Goal: Download file/media

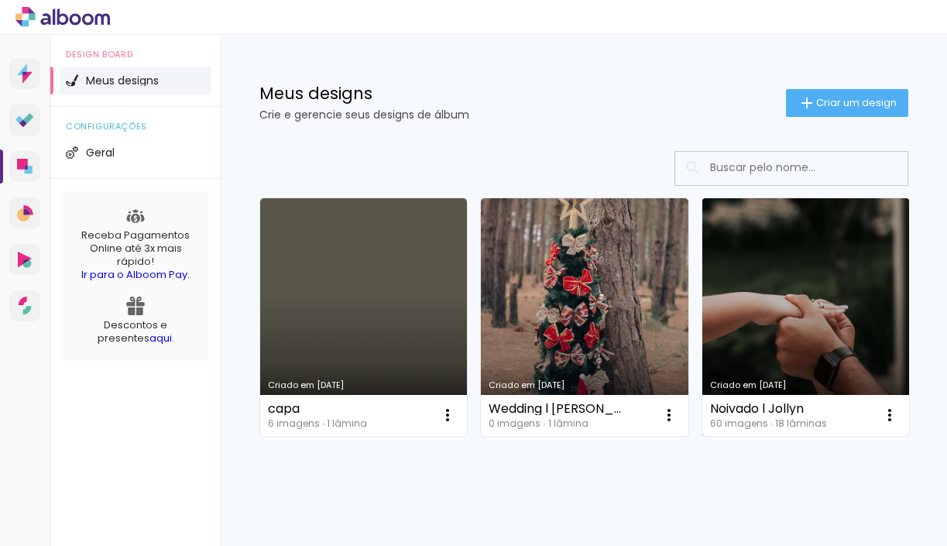
click at [772, 271] on link "Criado em [DATE]" at bounding box center [805, 317] width 207 height 238
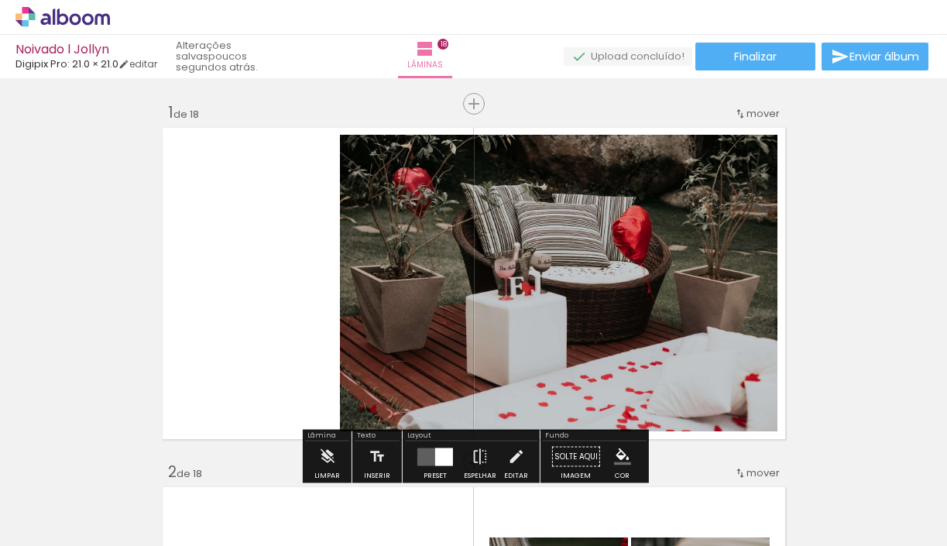
scroll to position [1405, 0]
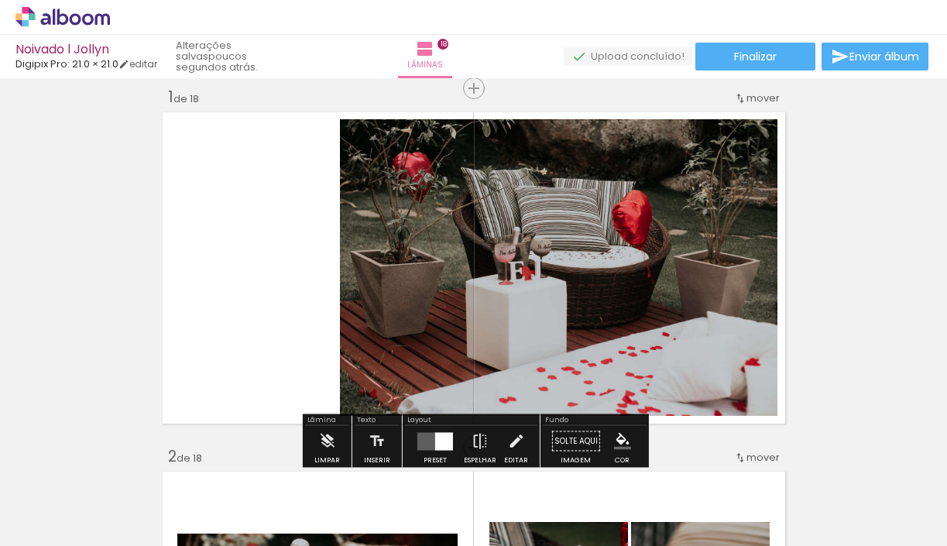
scroll to position [21, 0]
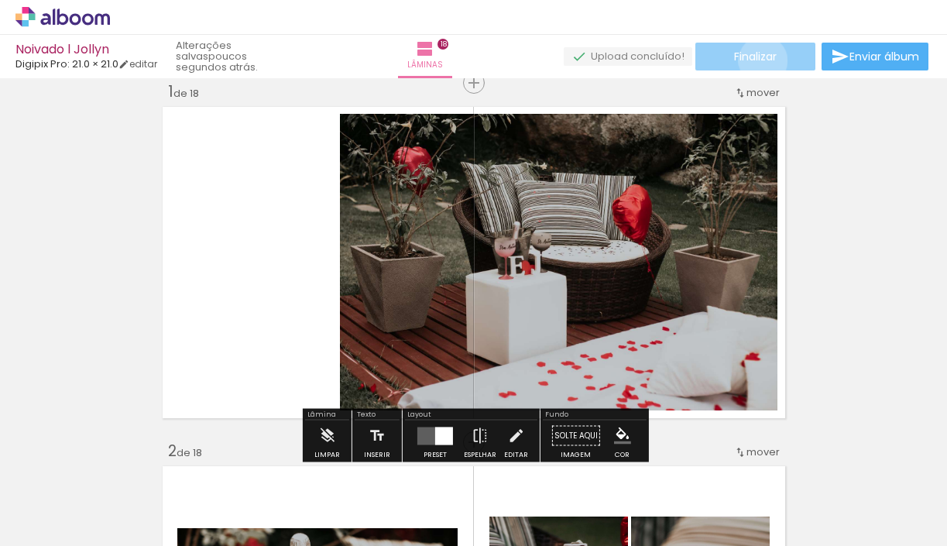
click at [757, 60] on span "Finalizar" at bounding box center [755, 56] width 43 height 11
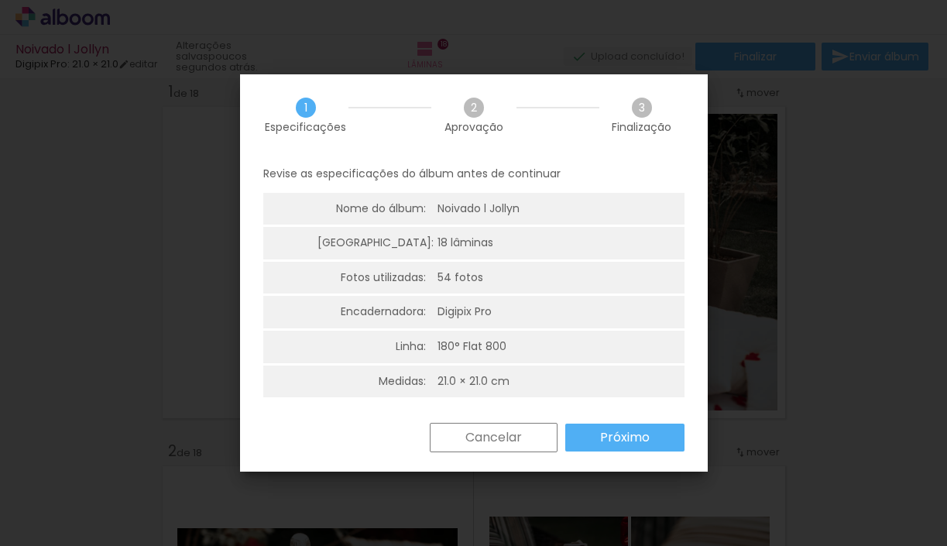
click at [612, 446] on paper-button "Próximo" at bounding box center [624, 437] width 119 height 28
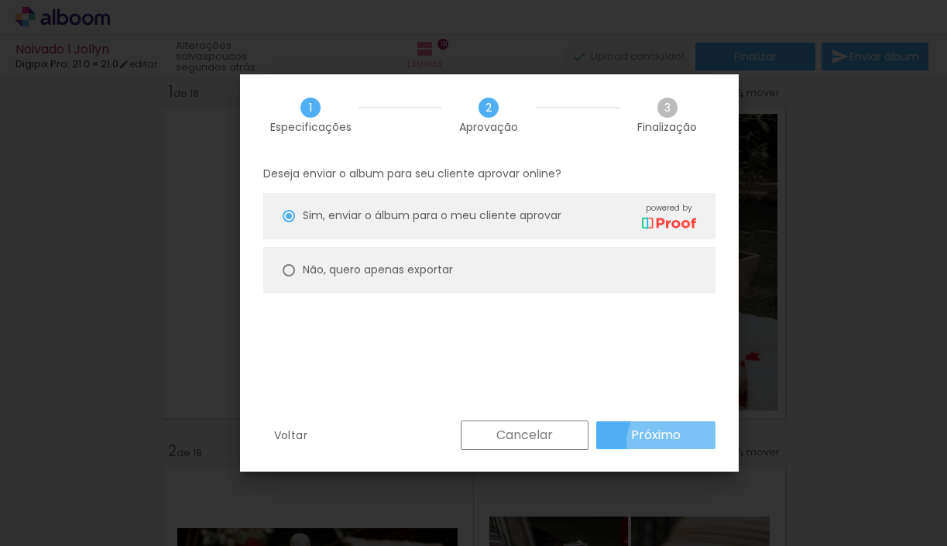
click at [680, 441] on paper-button "Próximo" at bounding box center [655, 435] width 119 height 28
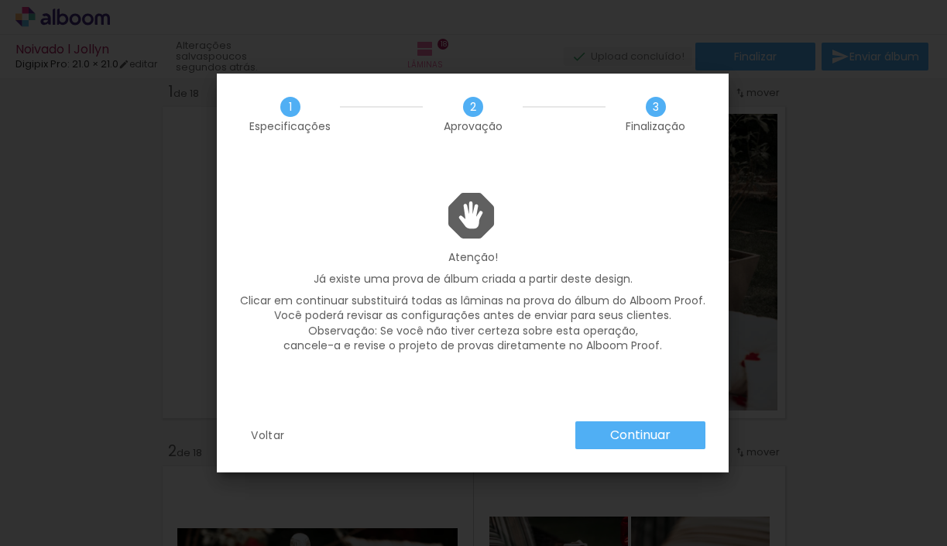
click at [0, 0] on slot "Continuar" at bounding box center [0, 0] width 0 height 0
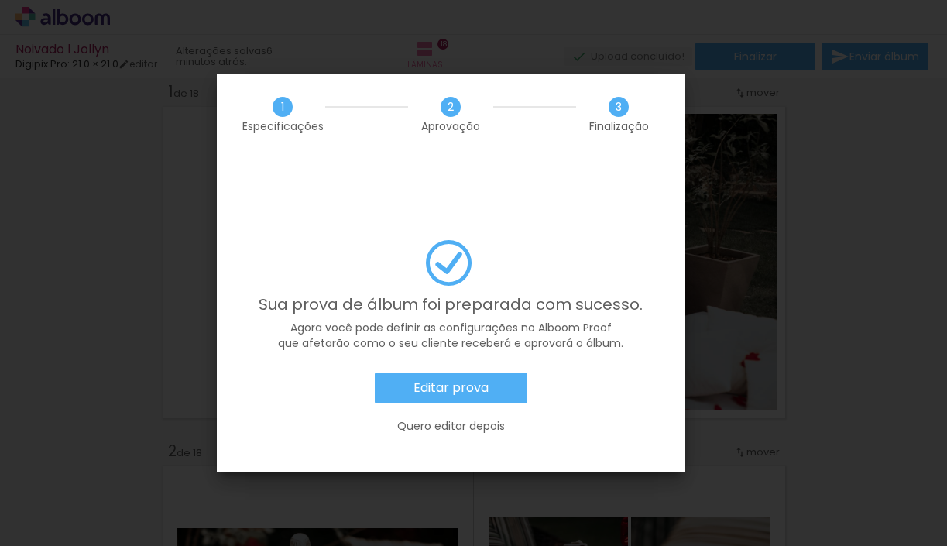
scroll to position [1405, 0]
click at [0, 0] on slot "Editar prova" at bounding box center [0, 0] width 0 height 0
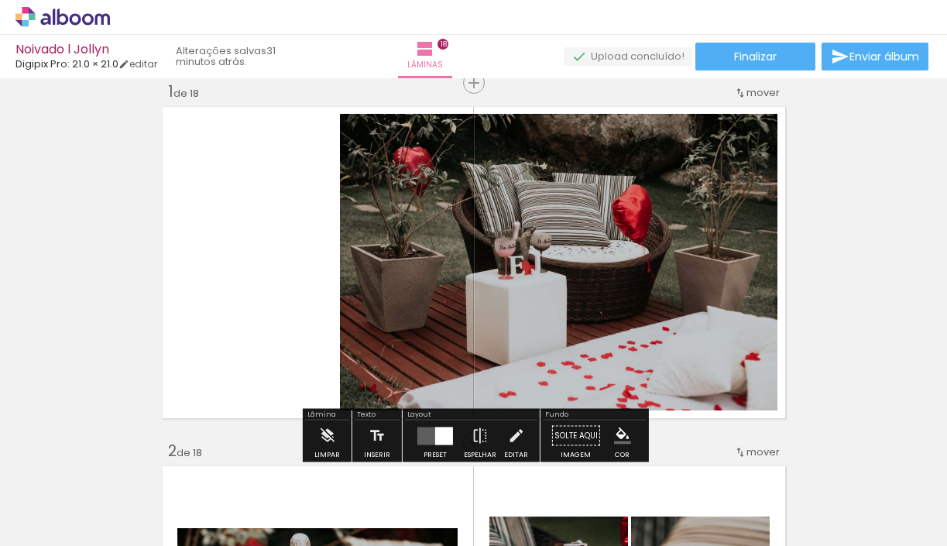
scroll to position [1405, 0]
click at [662, 265] on quentale-photo at bounding box center [558, 262] width 437 height 296
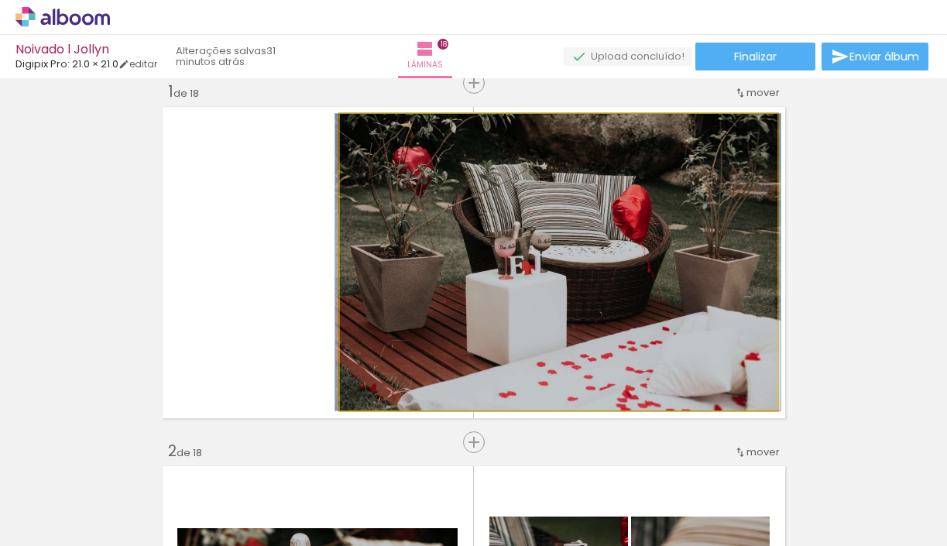
click at [662, 265] on quentale-photo at bounding box center [558, 262] width 437 height 296
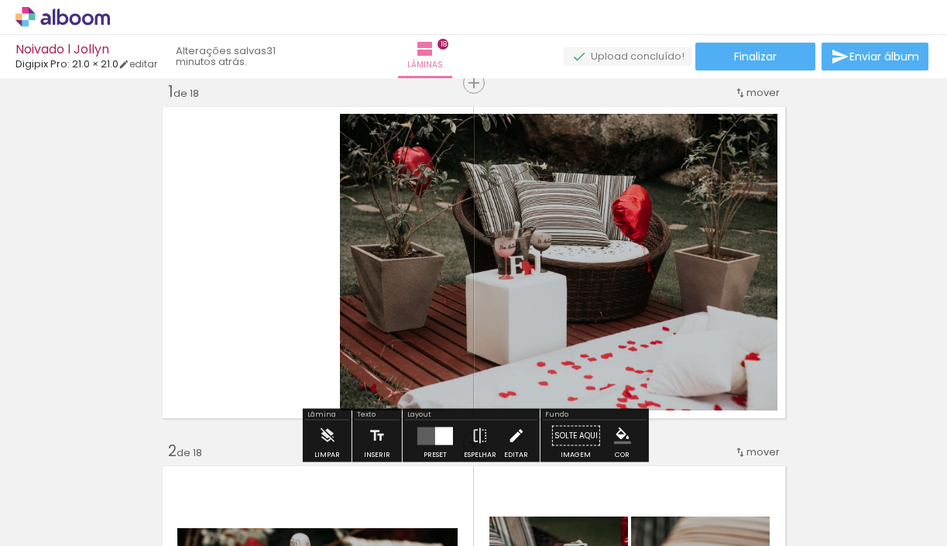
click at [511, 435] on iron-icon at bounding box center [515, 435] width 17 height 31
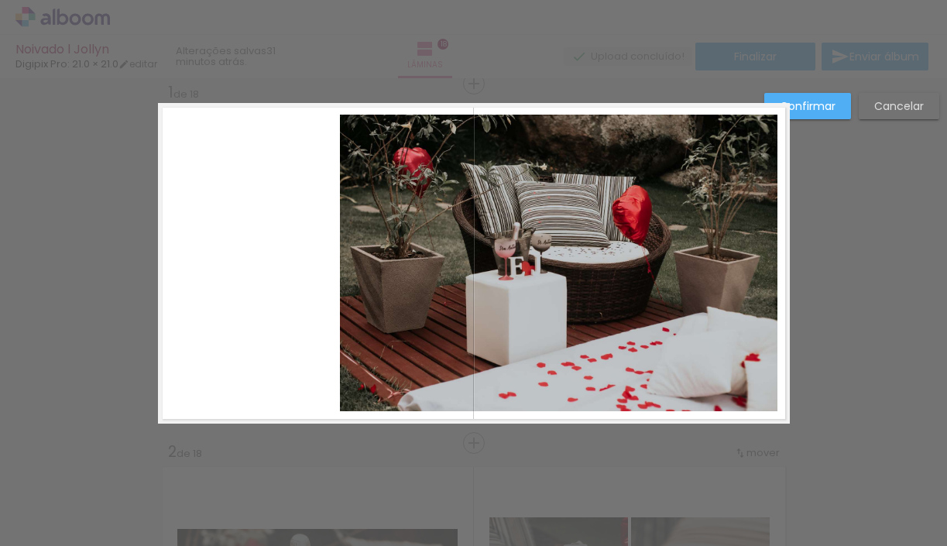
scroll to position [19, 0]
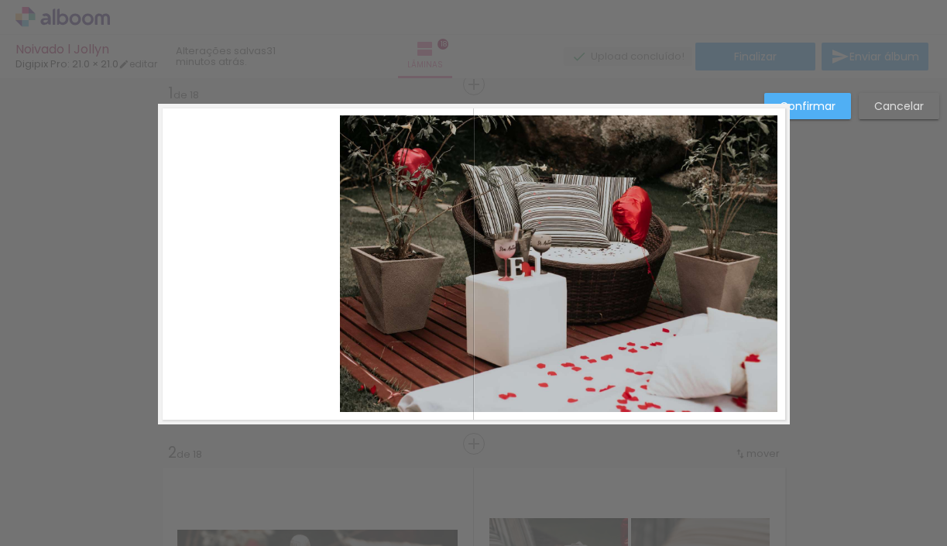
click at [388, 381] on quentale-photo at bounding box center [558, 263] width 437 height 296
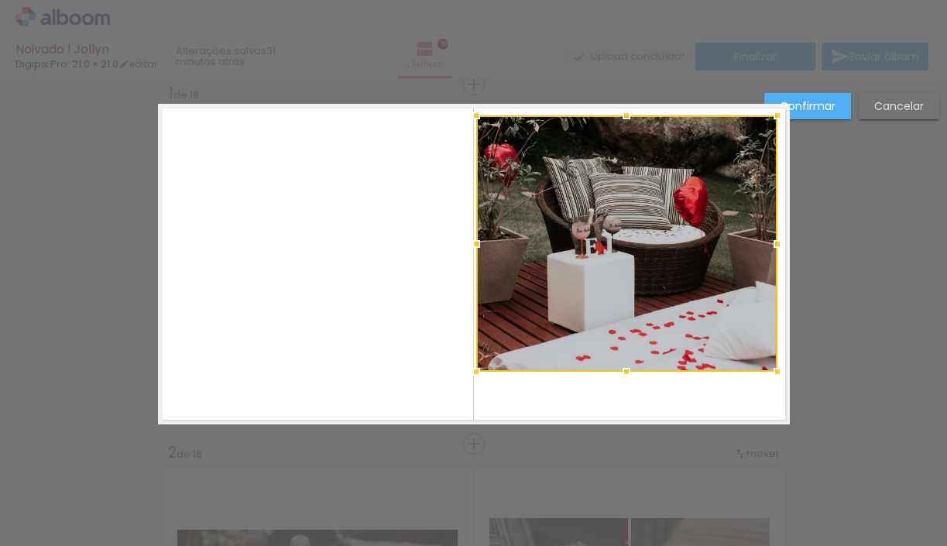
drag, startPoint x: 342, startPoint y: 409, endPoint x: 478, endPoint y: 369, distance: 142.1
click at [478, 369] on div at bounding box center [476, 371] width 31 height 31
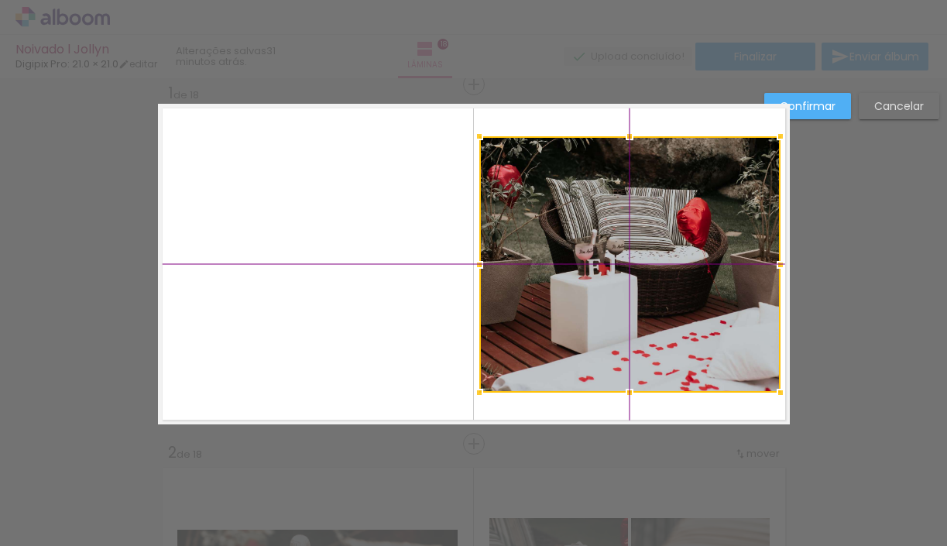
drag, startPoint x: 618, startPoint y: 298, endPoint x: 604, endPoint y: 300, distance: 14.0
click at [604, 300] on div at bounding box center [629, 264] width 301 height 256
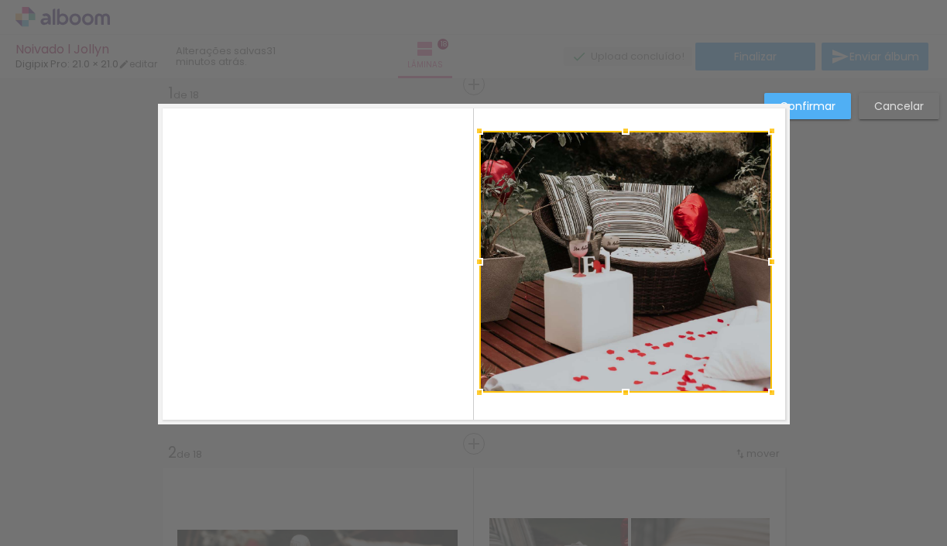
drag, startPoint x: 780, startPoint y: 135, endPoint x: 786, endPoint y: 149, distance: 14.9
click at [786, 149] on album-spread "1 de 18" at bounding box center [474, 264] width 632 height 320
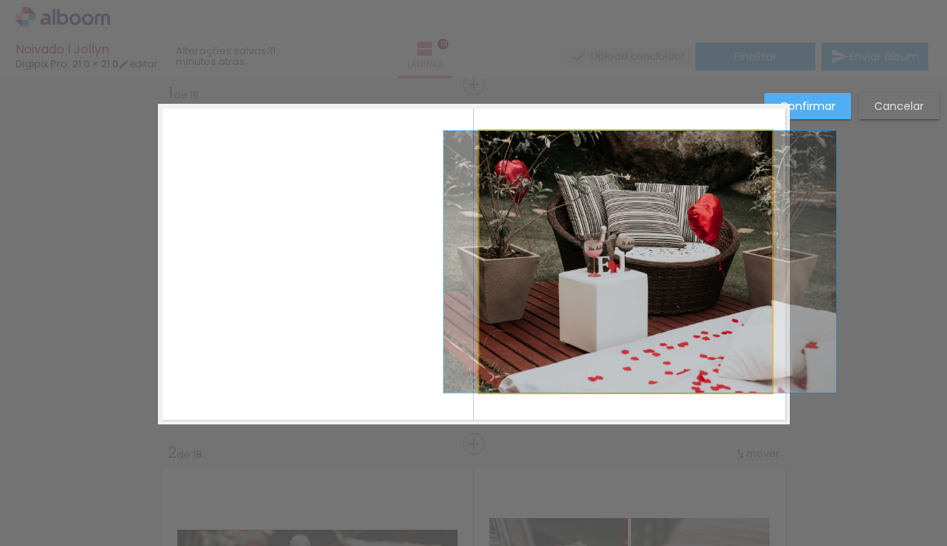
drag, startPoint x: 635, startPoint y: 256, endPoint x: 650, endPoint y: 256, distance: 14.7
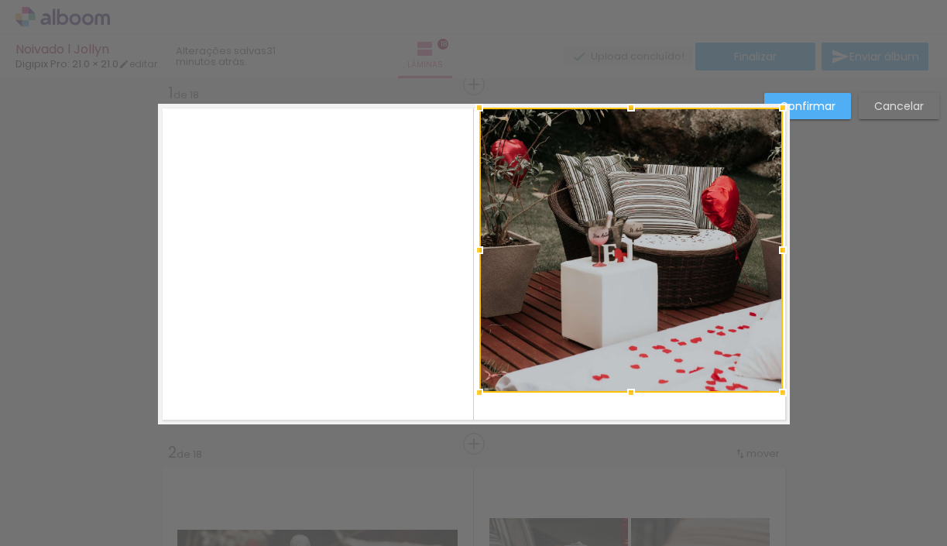
drag, startPoint x: 771, startPoint y: 133, endPoint x: 784, endPoint y: 110, distance: 26.7
click at [784, 110] on div at bounding box center [782, 107] width 31 height 31
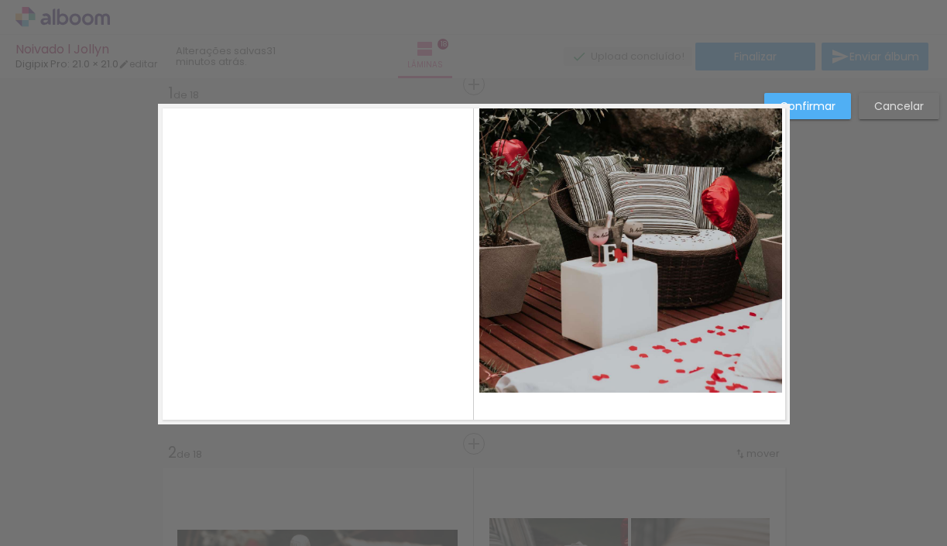
click at [586, 410] on quentale-layouter at bounding box center [474, 264] width 632 height 320
click at [0, 0] on slot "Confirmar" at bounding box center [0, 0] width 0 height 0
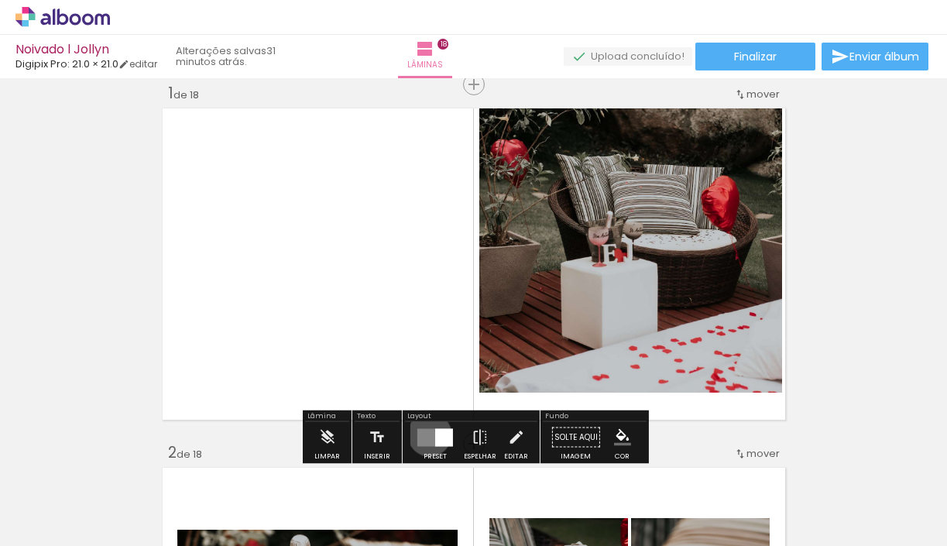
click at [426, 433] on quentale-layouter at bounding box center [435, 437] width 36 height 18
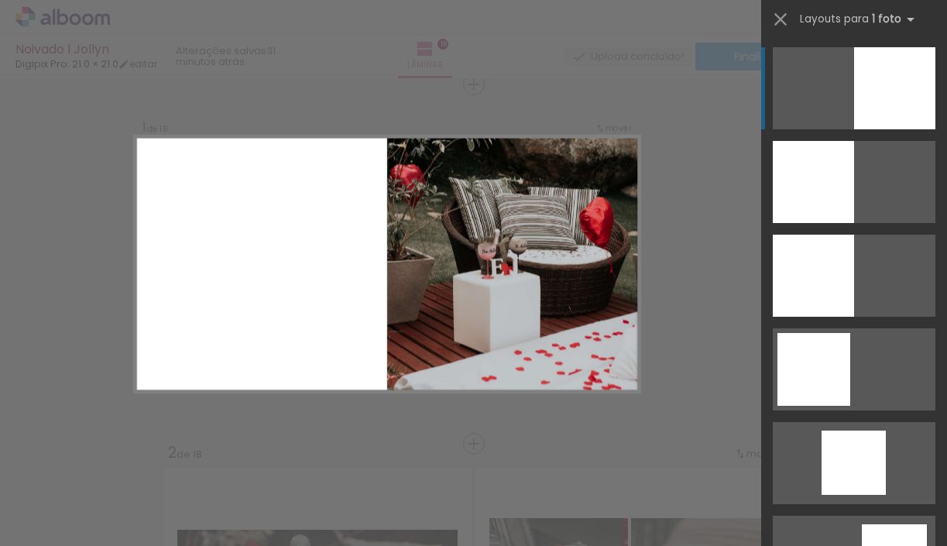
click at [892, 104] on div at bounding box center [894, 88] width 81 height 82
click at [774, 24] on iron-icon at bounding box center [780, 20] width 22 height 22
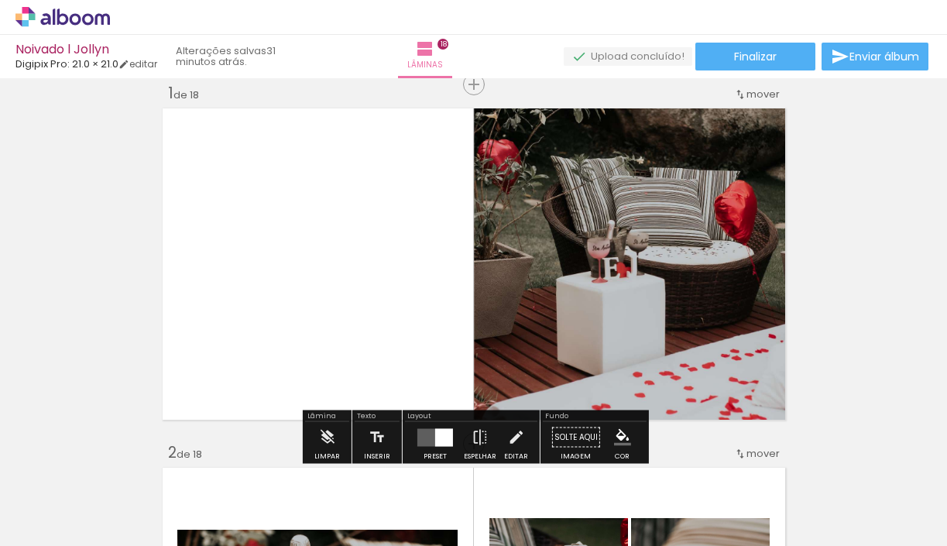
click at [674, 235] on quentale-photo at bounding box center [632, 264] width 316 height 320
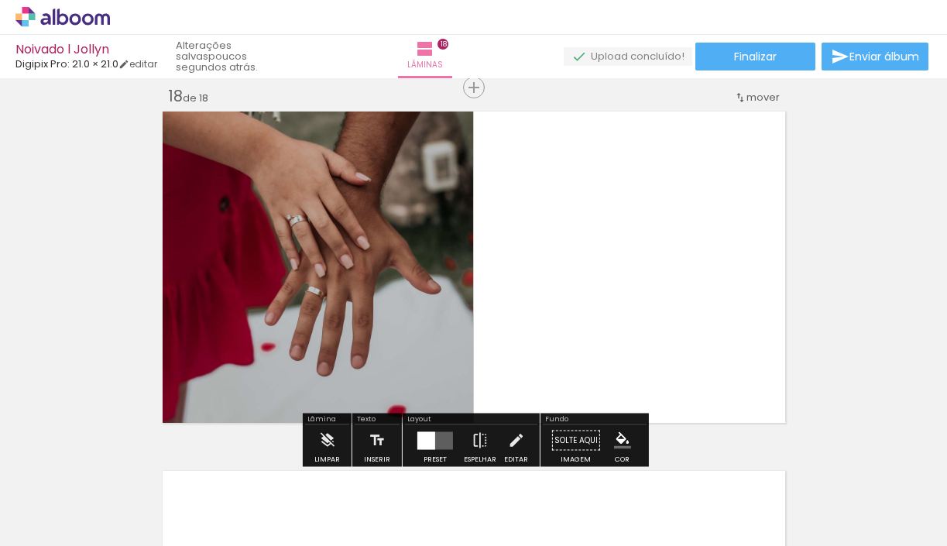
scroll to position [6155, 0]
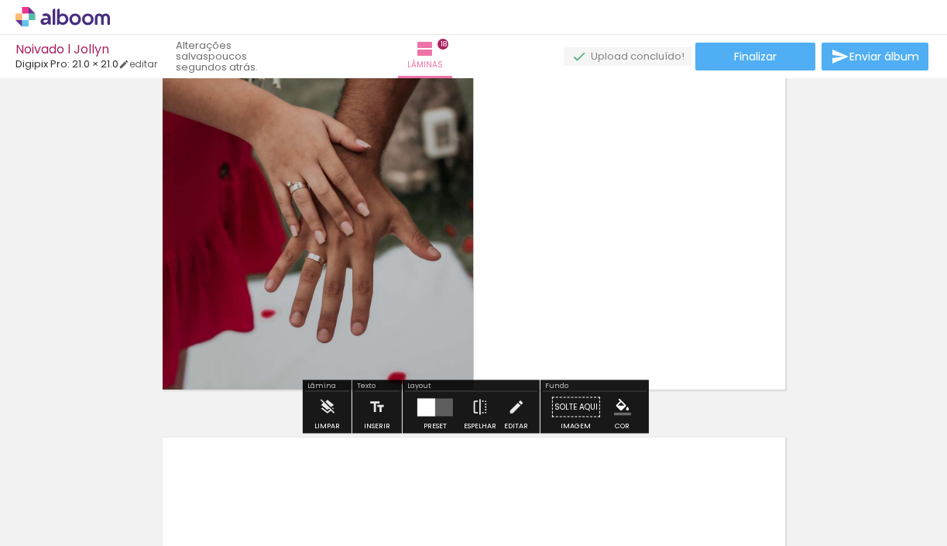
click at [361, 248] on quentale-photo at bounding box center [316, 234] width 316 height 320
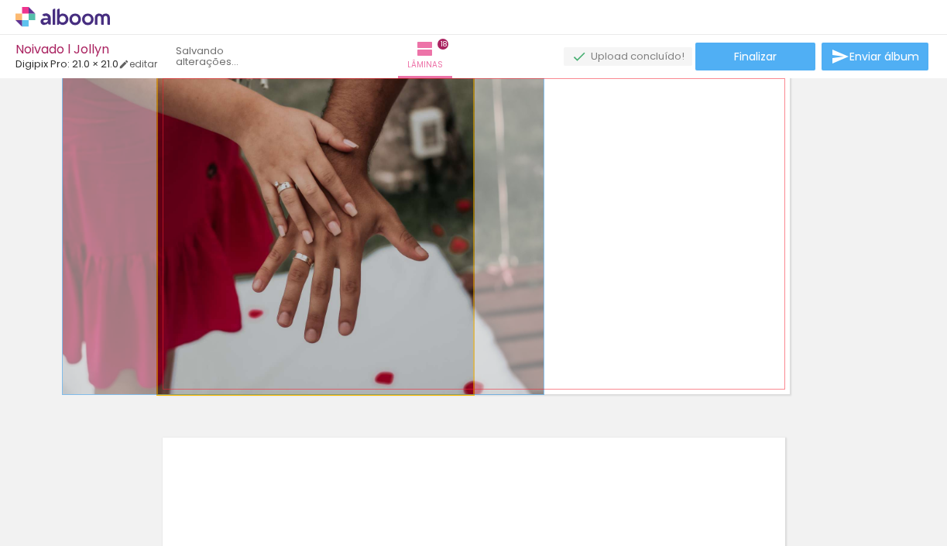
drag, startPoint x: 361, startPoint y: 248, endPoint x: 348, endPoint y: 248, distance: 12.4
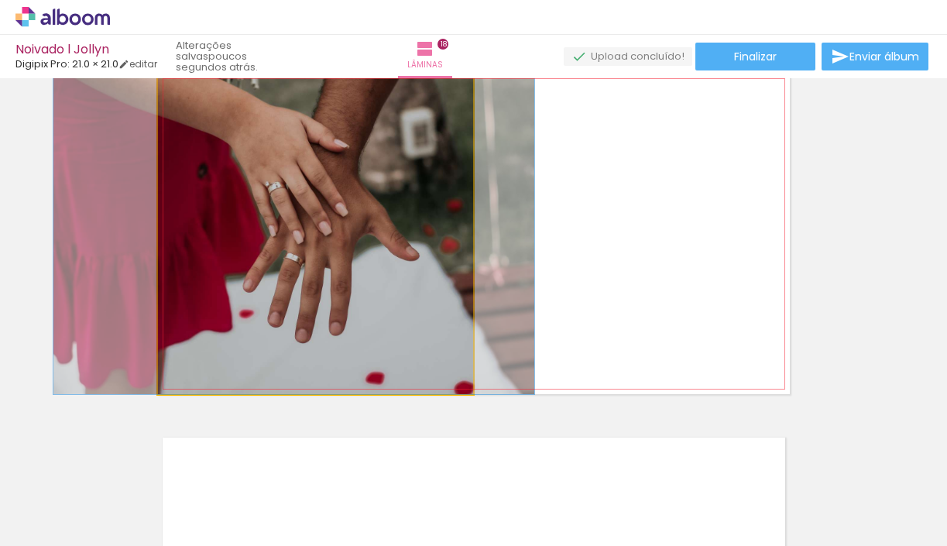
drag, startPoint x: 402, startPoint y: 241, endPoint x: 392, endPoint y: 241, distance: 9.3
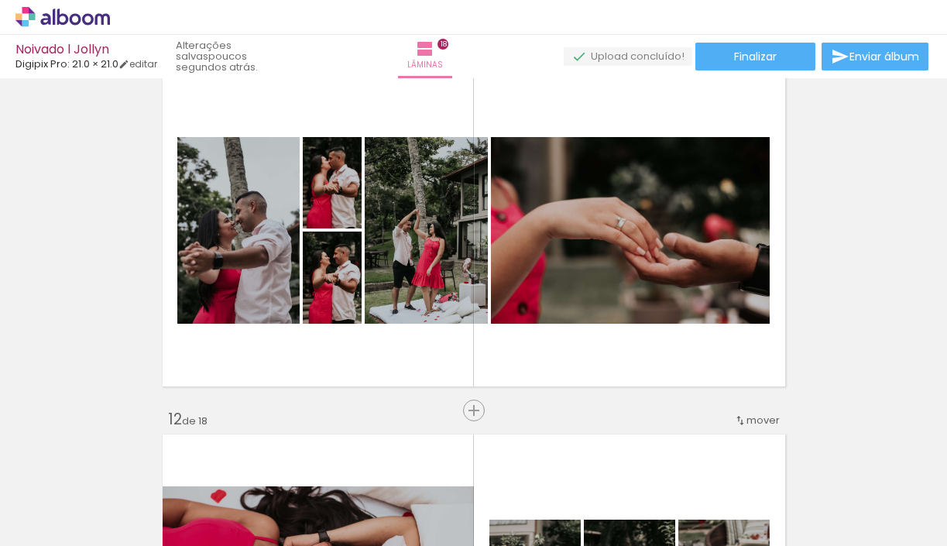
scroll to position [3641, 0]
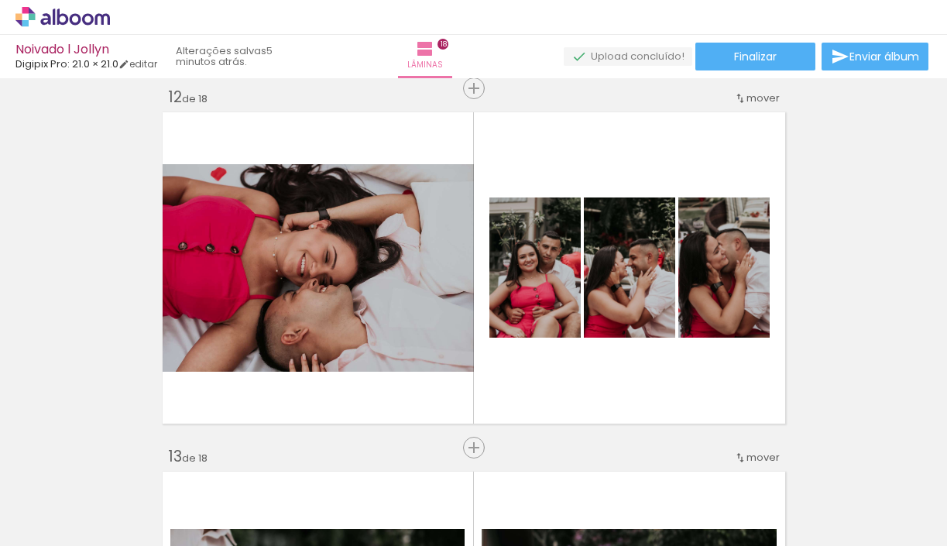
scroll to position [19845, 0]
click at [782, 60] on paper-button "Finalizar" at bounding box center [755, 57] width 120 height 28
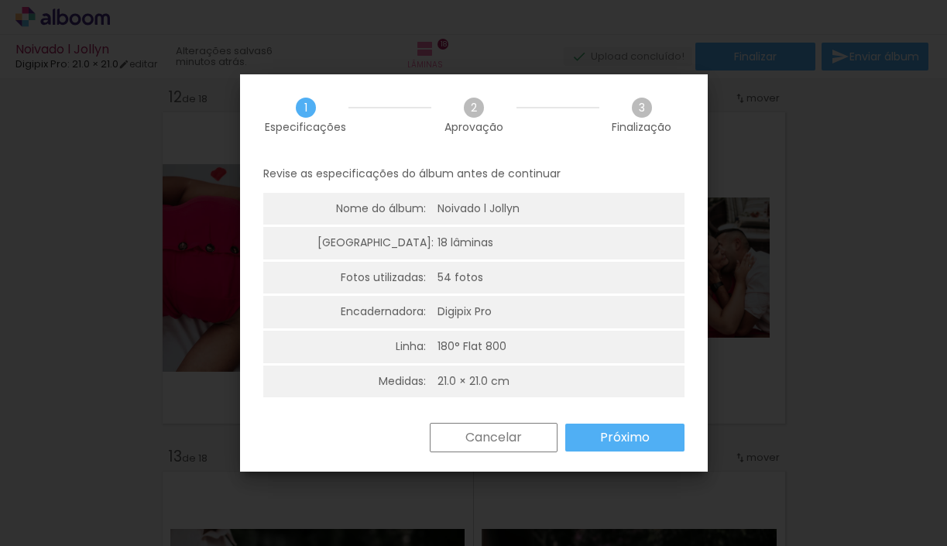
click at [609, 446] on paper-button "Próximo" at bounding box center [624, 437] width 119 height 28
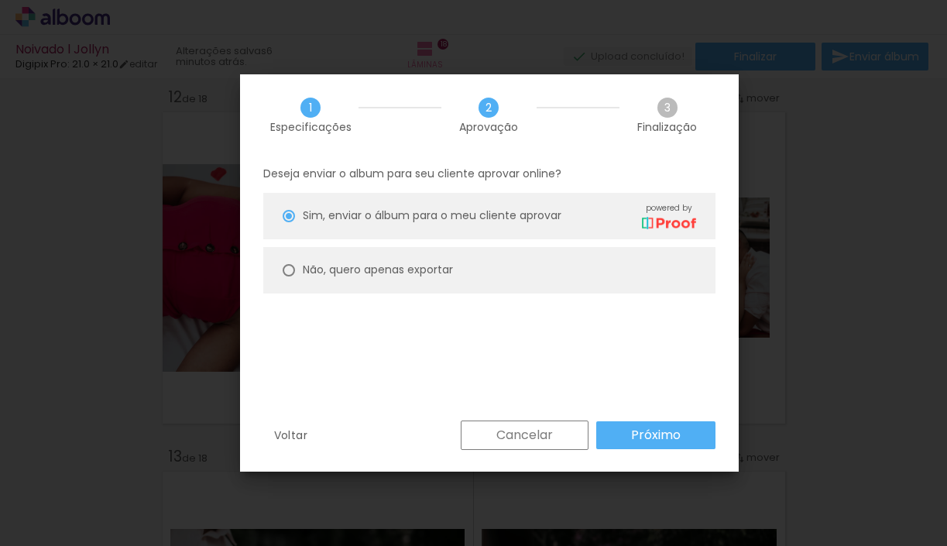
click at [465, 264] on paper-radio-button "Não, quero apenas exportar" at bounding box center [489, 270] width 452 height 46
type paper-radio-button "on"
click at [631, 447] on paper-button "Próximo" at bounding box center [655, 435] width 119 height 28
type input "Alta, 300 DPI"
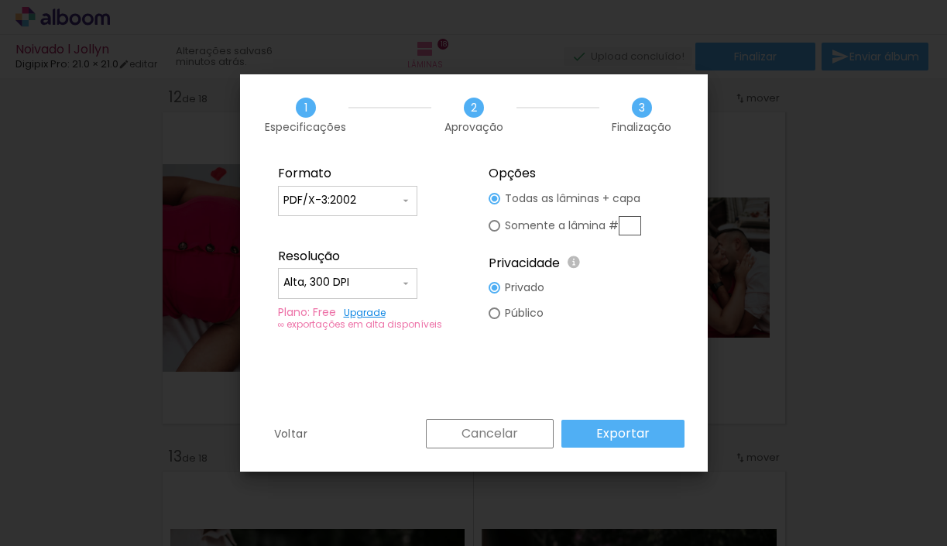
click at [0, 0] on slot "Somente a lâmina #" at bounding box center [0, 0] width 0 height 0
type paper-radio-button "on"
click at [492, 197] on div at bounding box center [494, 199] width 12 height 12
type paper-radio-button "on"
click at [0, 0] on slot "Exportar" at bounding box center [0, 0] width 0 height 0
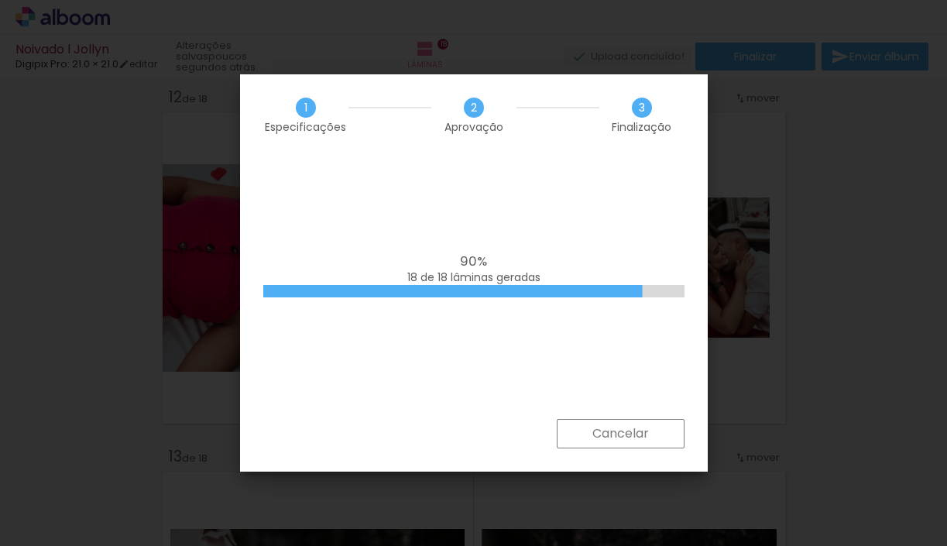
scroll to position [19845, 0]
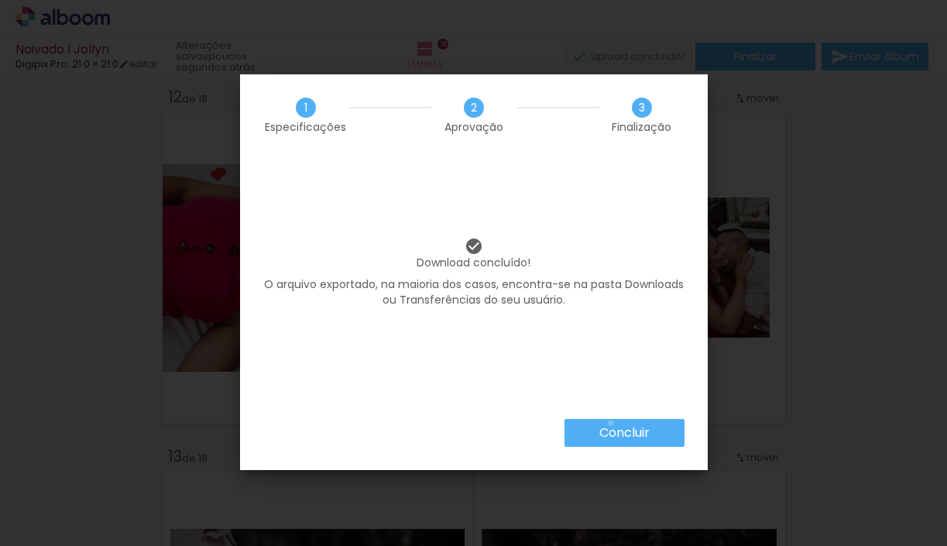
click at [609, 423] on paper-button "Concluir" at bounding box center [624, 433] width 120 height 28
